Goal: Task Accomplishment & Management: Use online tool/utility

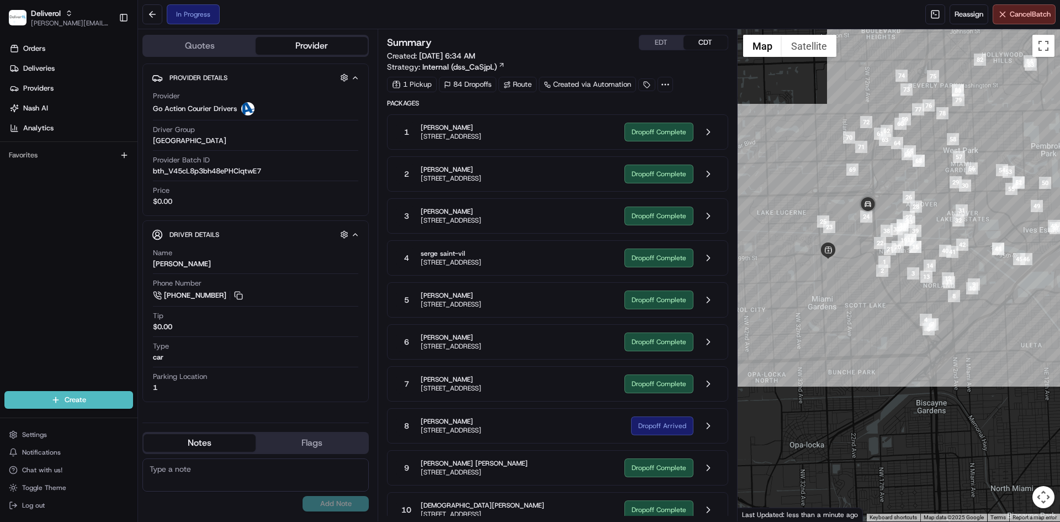
scroll to position [738, 0]
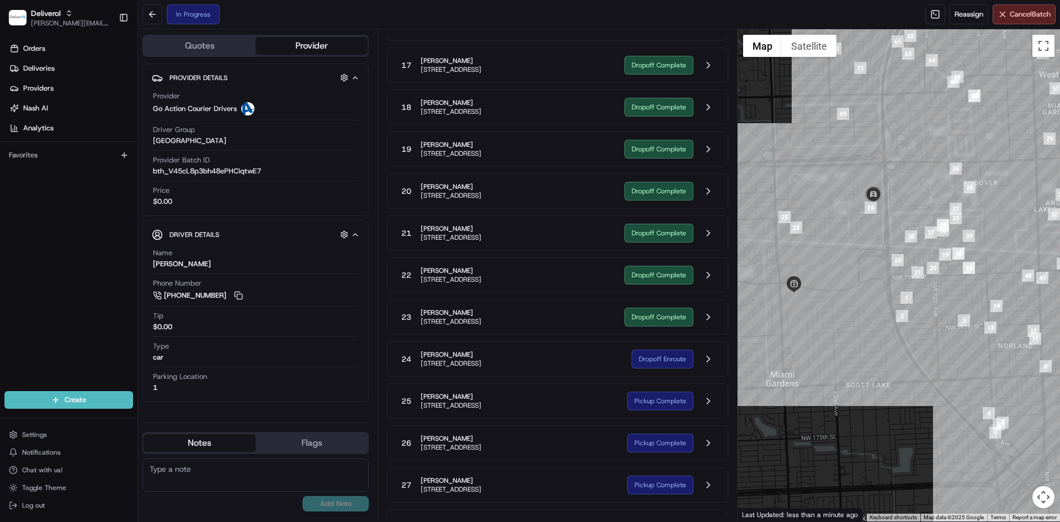
drag, startPoint x: 825, startPoint y: 232, endPoint x: 827, endPoint y: 292, distance: 60.2
click at [827, 292] on div at bounding box center [898, 275] width 323 height 492
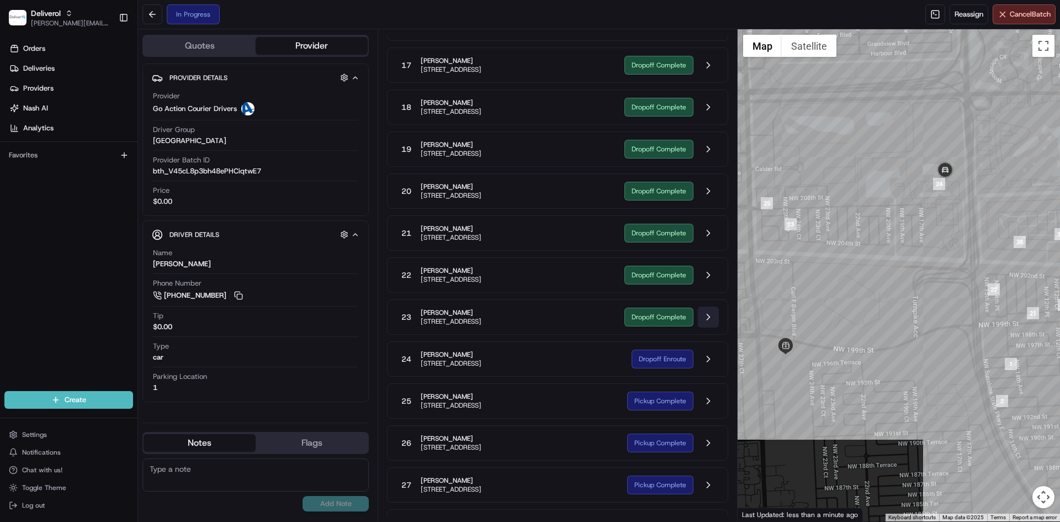
click at [706, 317] on button at bounding box center [708, 316] width 21 height 21
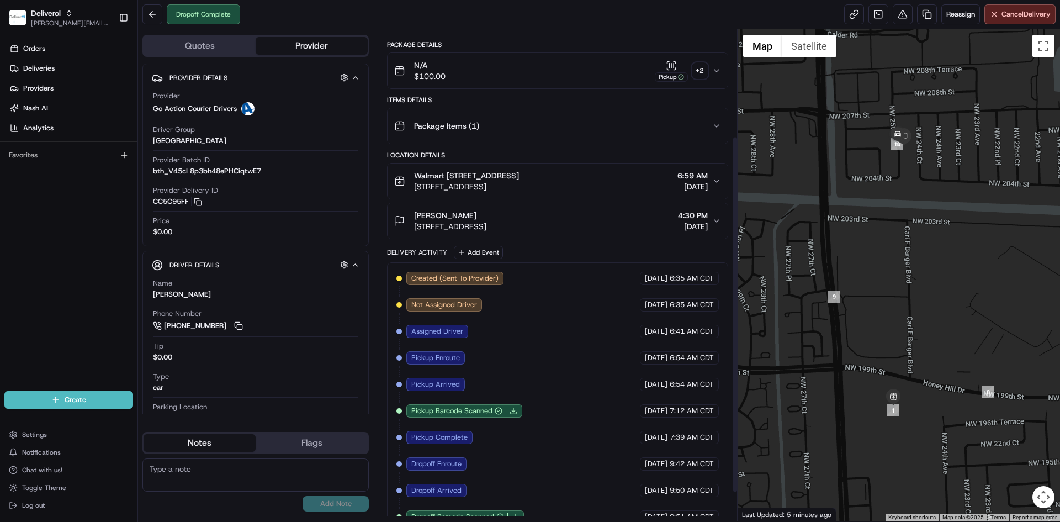
scroll to position [94, 0]
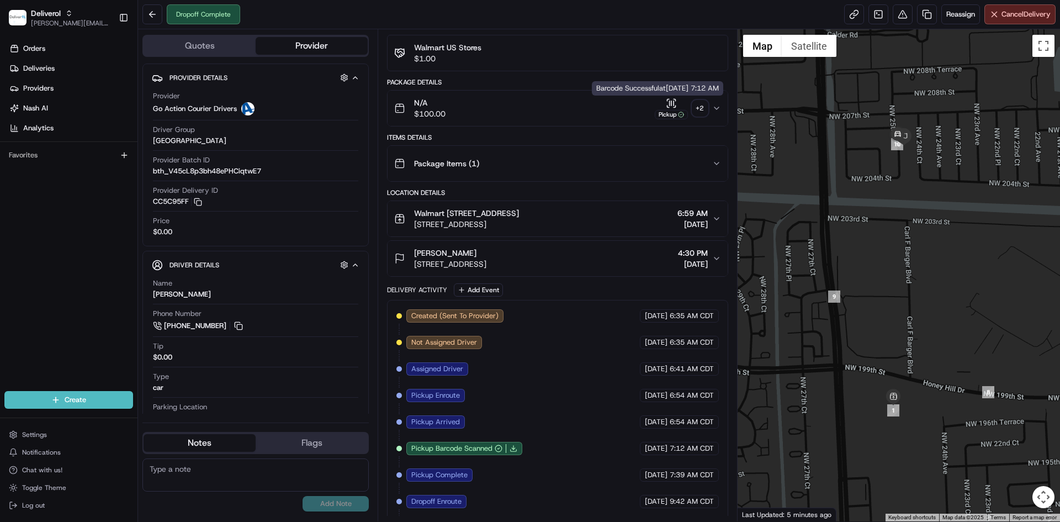
click at [663, 116] on div "Pickup" at bounding box center [671, 114] width 33 height 9
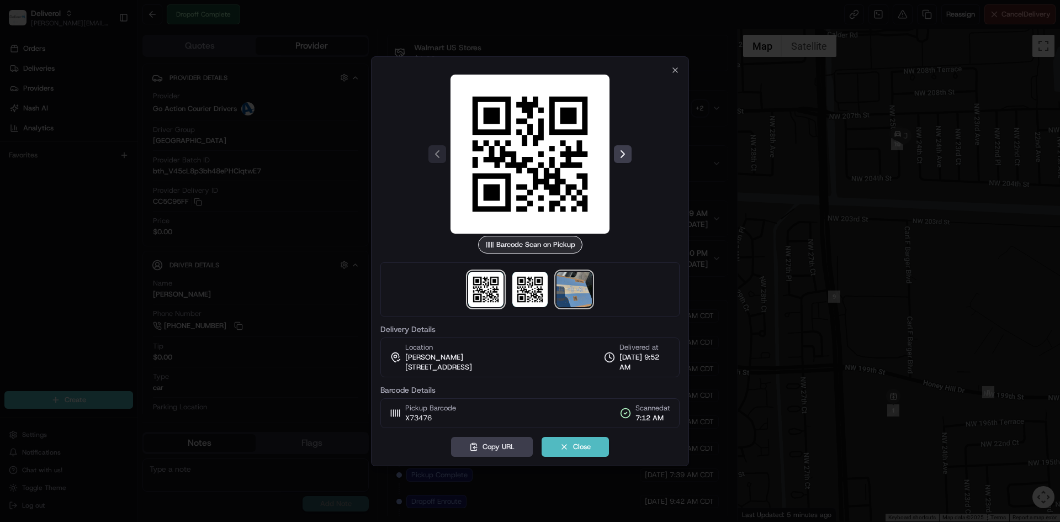
click at [588, 296] on img at bounding box center [573, 289] width 35 height 35
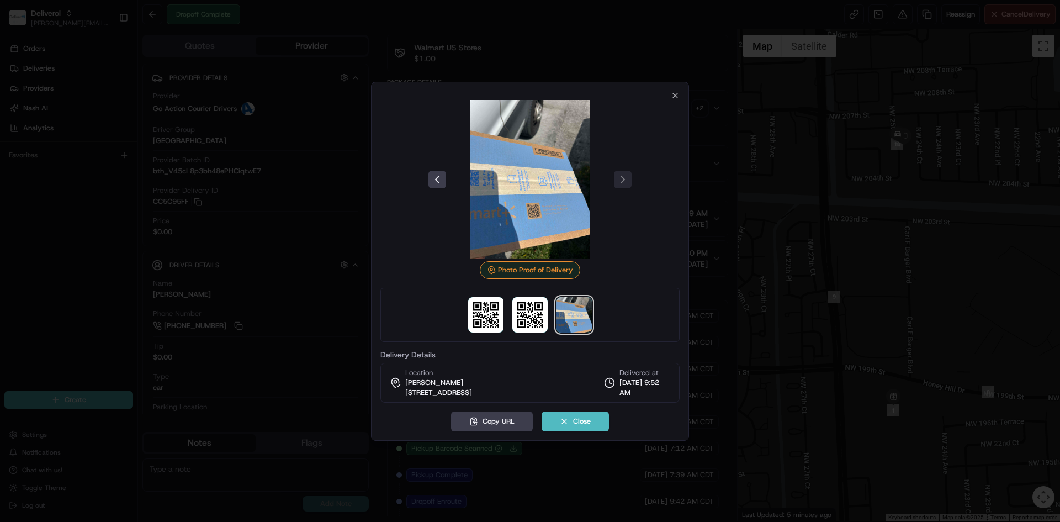
click at [214, 92] on div at bounding box center [530, 261] width 1060 height 522
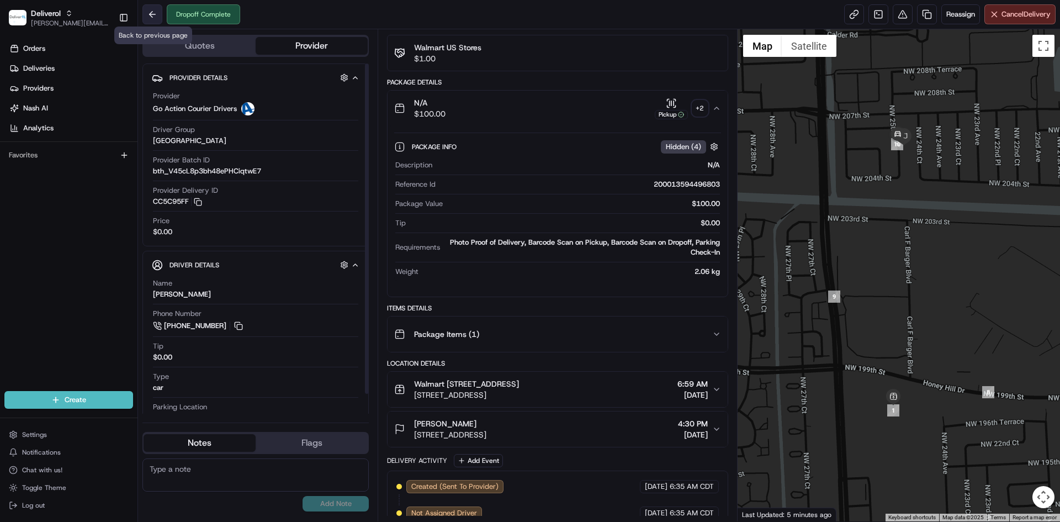
click at [153, 15] on button at bounding box center [152, 14] width 20 height 20
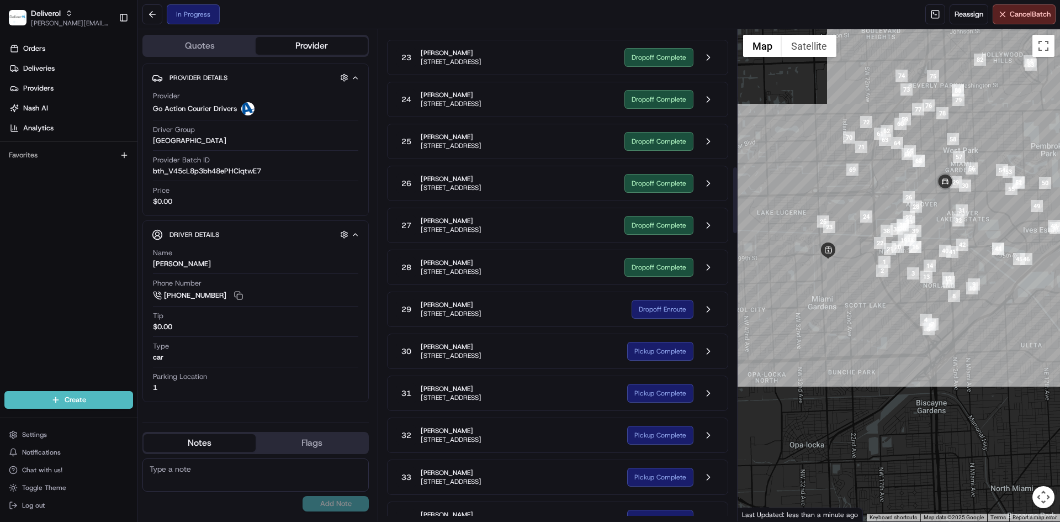
scroll to position [1014, 0]
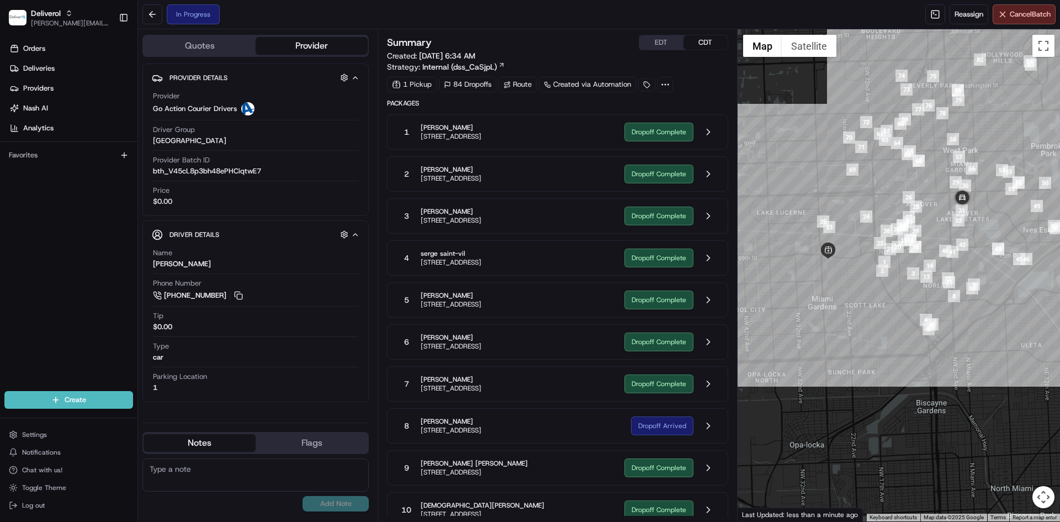
scroll to position [1014, 0]
